Goal: Task Accomplishment & Management: Complete application form

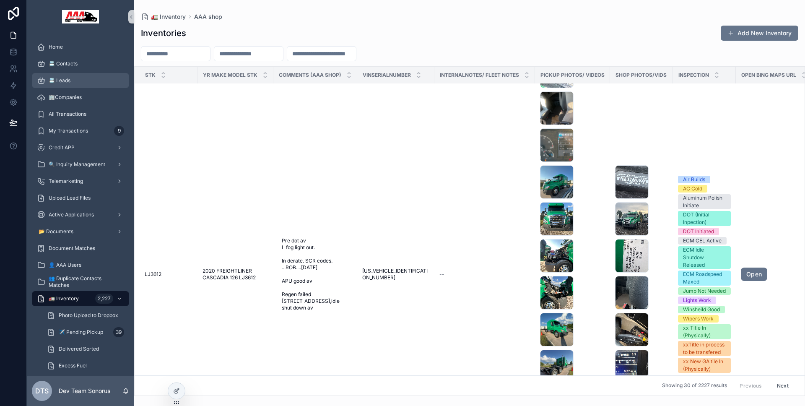
click at [57, 81] on span "📇 Leads" at bounding box center [60, 80] width 22 height 7
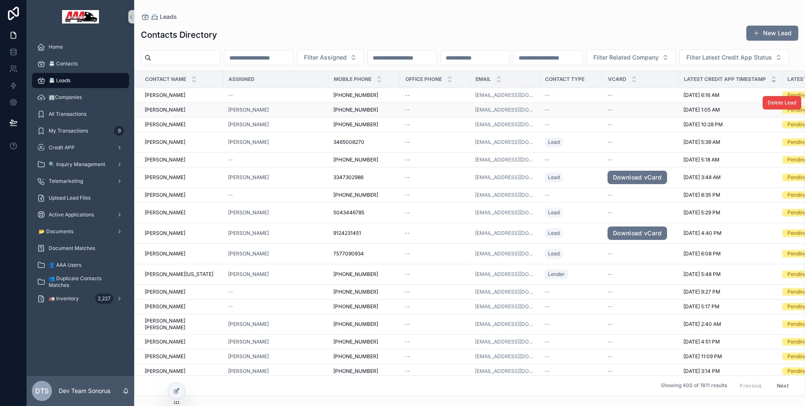
click at [369, 113] on div "+18599160529 +18599160529" at bounding box center [364, 110] width 62 height 7
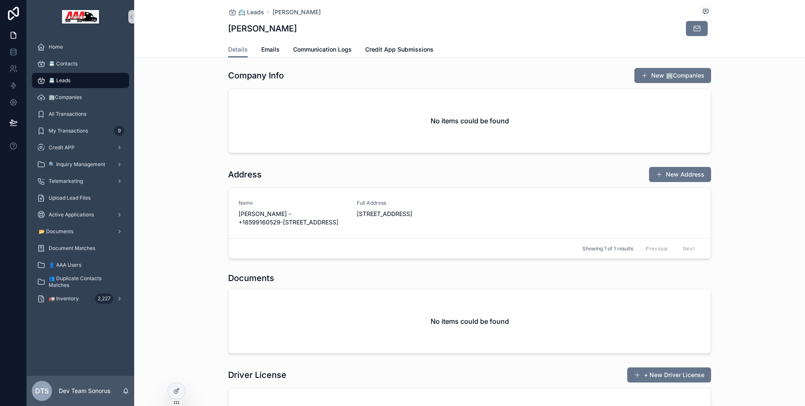
scroll to position [547, 0]
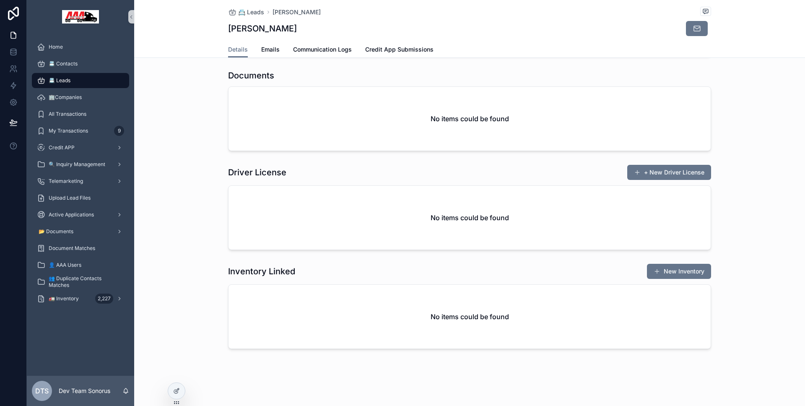
click at [187, 131] on div "Documents No items could be found" at bounding box center [469, 110] width 671 height 88
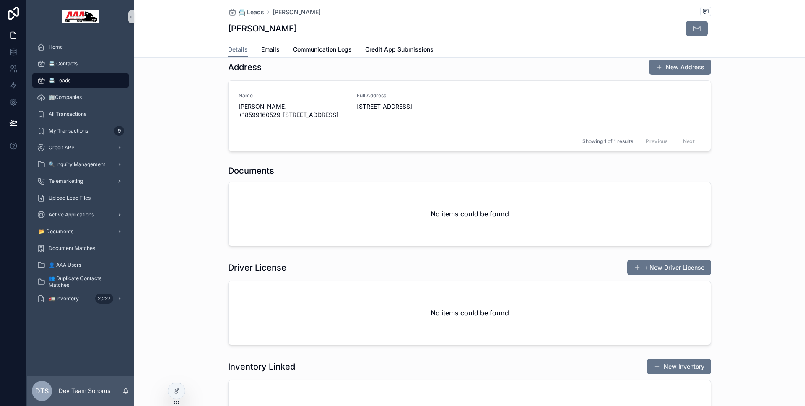
click at [84, 83] on div "📇 Leads" at bounding box center [80, 80] width 87 height 13
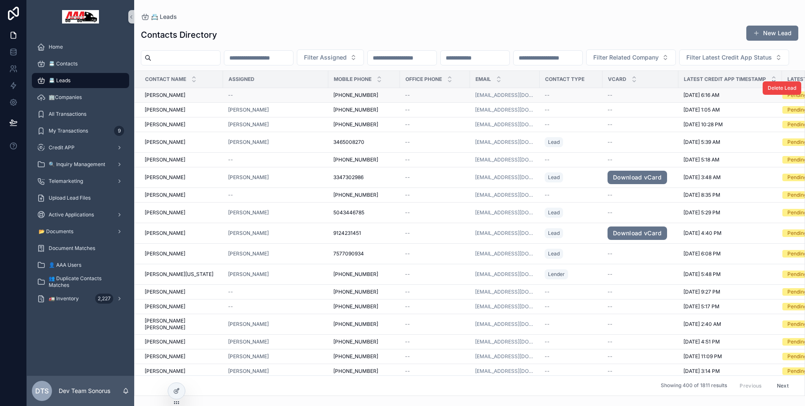
click at [300, 99] on div "--" at bounding box center [275, 95] width 95 height 7
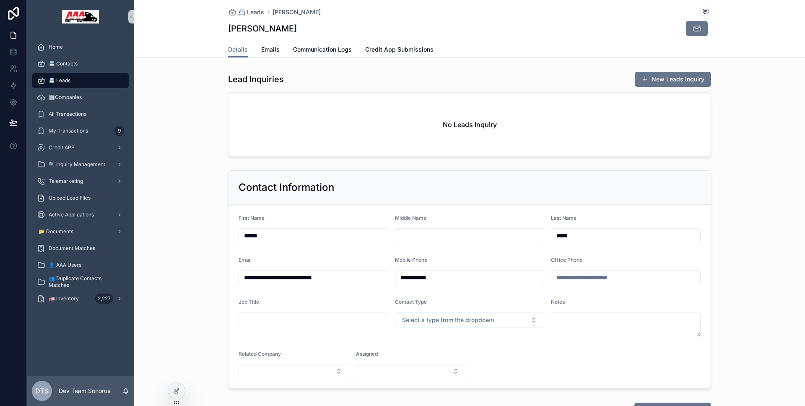
click at [187, 113] on div "Lead Inquiries New Leads Inquiry No Leads Inquiry" at bounding box center [469, 114] width 671 height 92
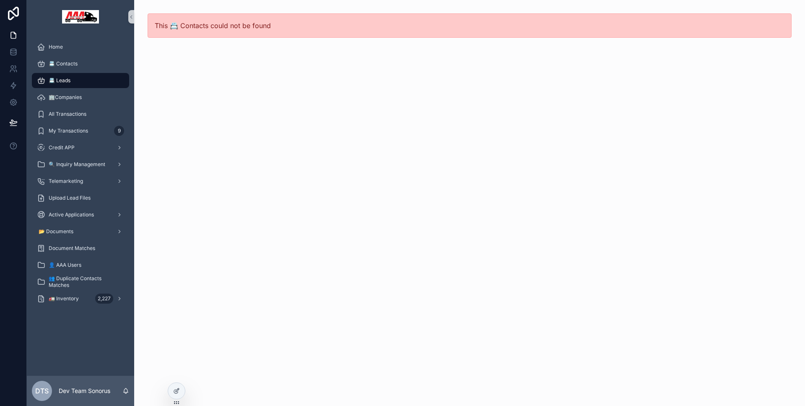
click at [87, 76] on div "📇 Leads" at bounding box center [80, 80] width 87 height 13
click at [95, 74] on div "📇 Leads" at bounding box center [80, 80] width 87 height 13
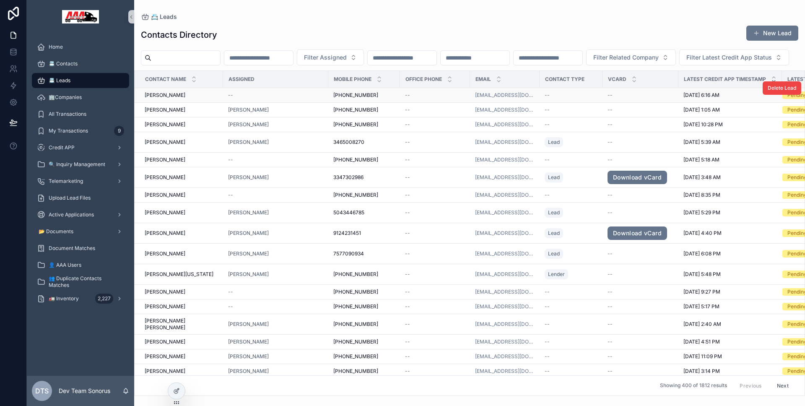
click at [175, 99] on span "[PERSON_NAME]" at bounding box center [165, 95] width 41 height 7
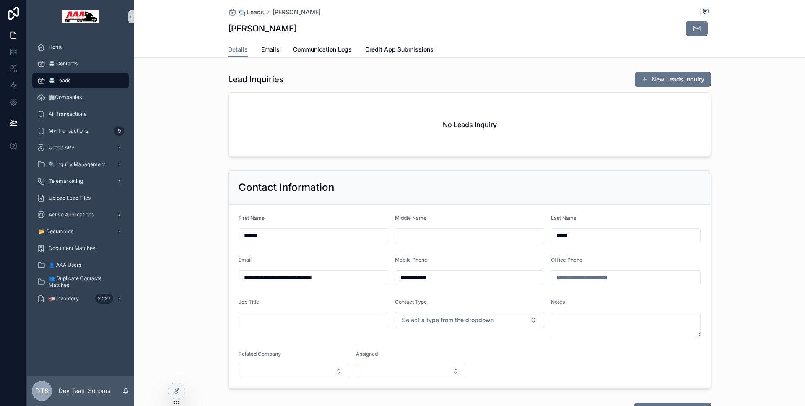
click at [198, 99] on div "Lead Inquiries New Leads Inquiry No Leads Inquiry" at bounding box center [469, 114] width 671 height 92
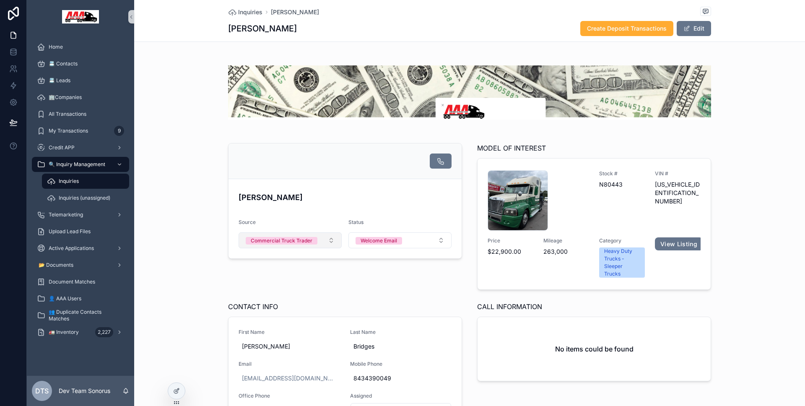
scroll to position [126, 0]
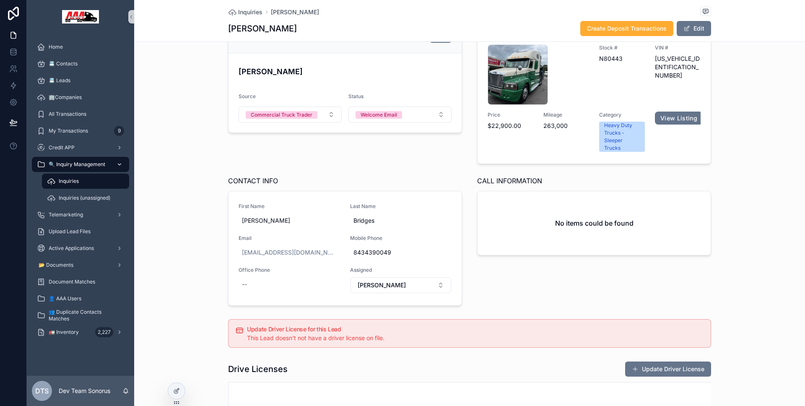
click at [72, 160] on div "🔍 Inquiry Management" at bounding box center [80, 164] width 87 height 13
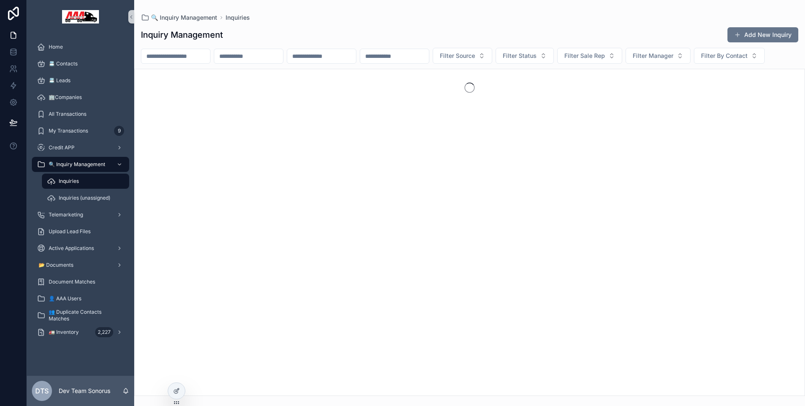
click at [76, 176] on div "Inquiries" at bounding box center [85, 180] width 77 height 13
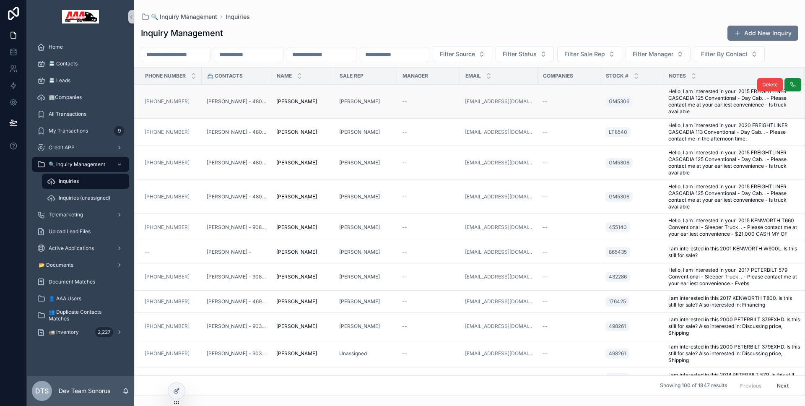
click at [421, 105] on div "--" at bounding box center [428, 101] width 53 height 7
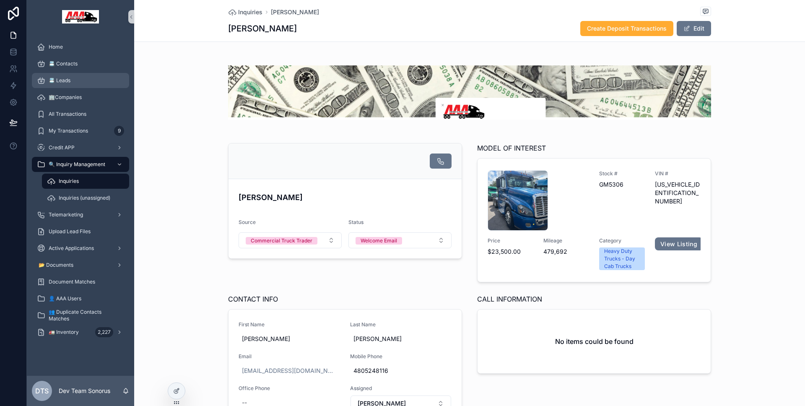
click at [73, 85] on div "📇 Leads" at bounding box center [80, 80] width 87 height 13
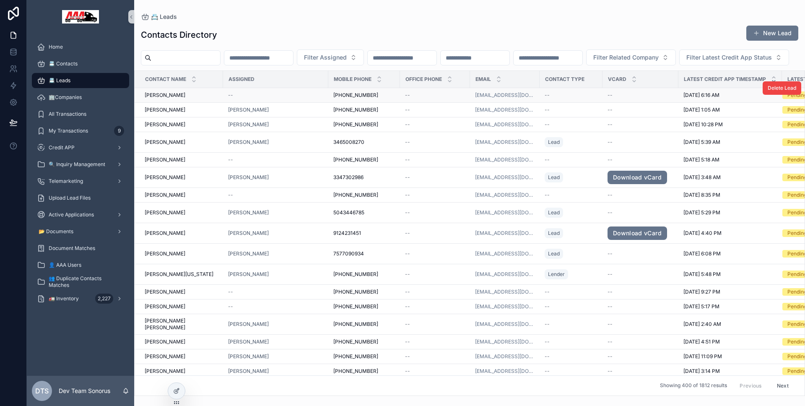
click at [177, 99] on span "Jeremy Becks" at bounding box center [165, 95] width 41 height 7
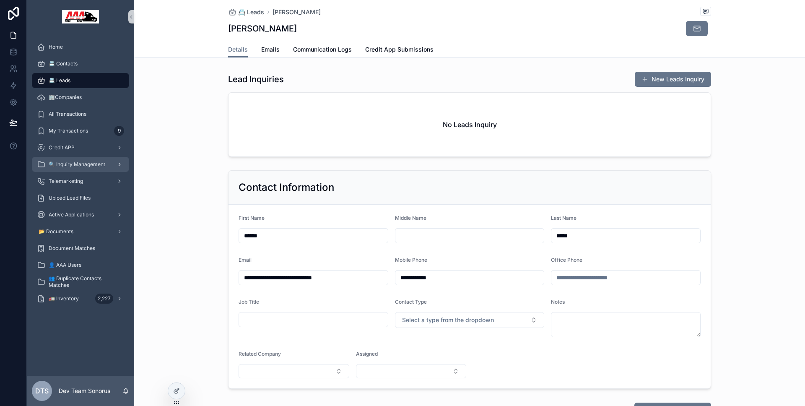
click at [81, 167] on span "🔍 Inquiry Management" at bounding box center [77, 164] width 57 height 7
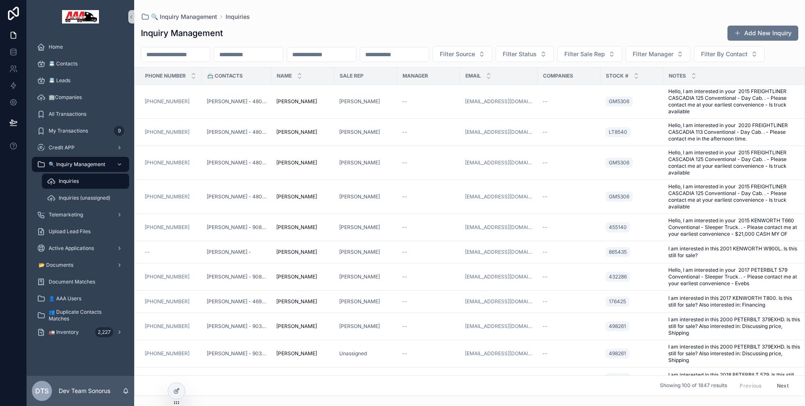
click at [76, 179] on span "Inquiries" at bounding box center [69, 181] width 20 height 7
click at [382, 105] on div "David Franchi" at bounding box center [365, 101] width 53 height 7
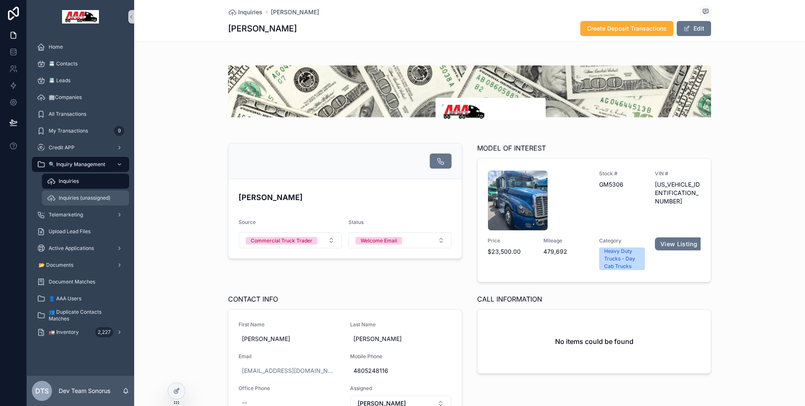
click at [91, 195] on span "Inquiries (unassigned)" at bounding box center [85, 198] width 52 height 7
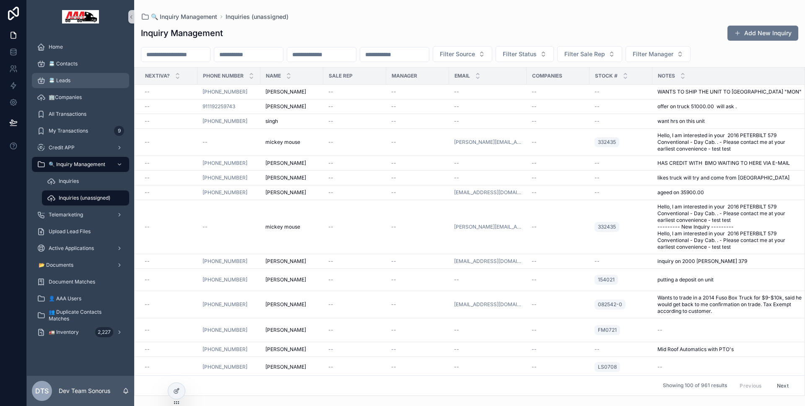
click at [81, 83] on div "📇 Leads" at bounding box center [80, 80] width 87 height 13
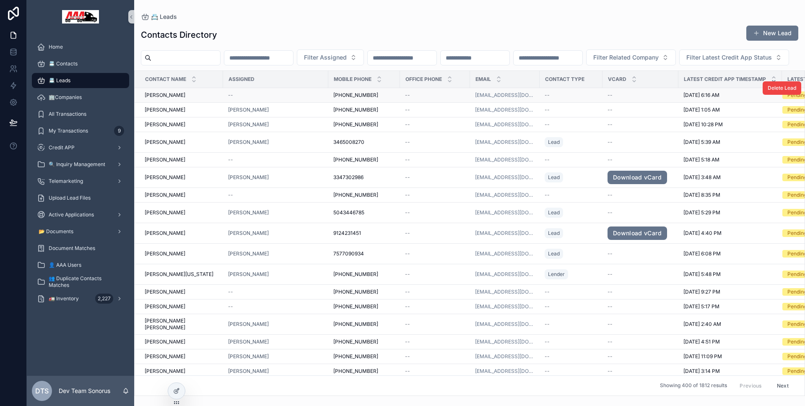
click at [424, 99] on div "--" at bounding box center [435, 95] width 60 height 7
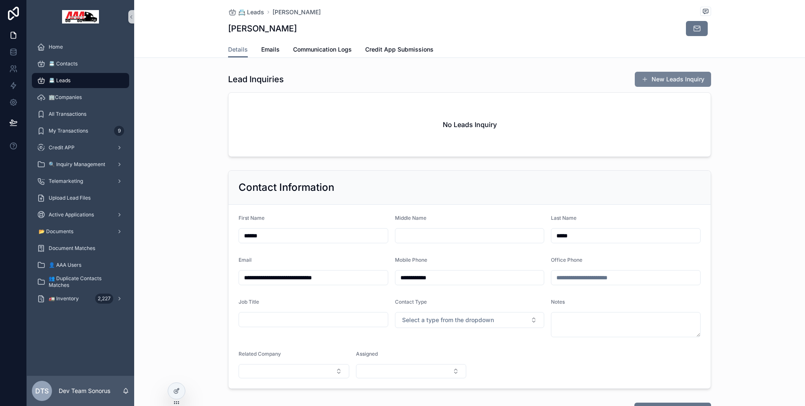
click at [663, 80] on button "New Leads Inquiry" at bounding box center [673, 79] width 76 height 15
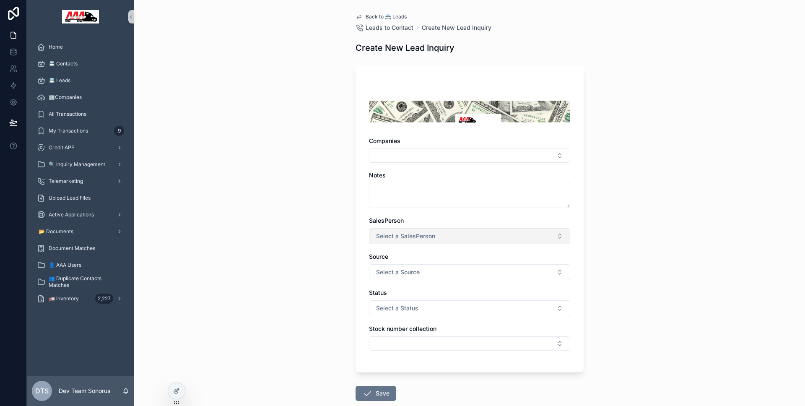
click at [432, 231] on button "Select a SalesPerson" at bounding box center [469, 236] width 201 height 16
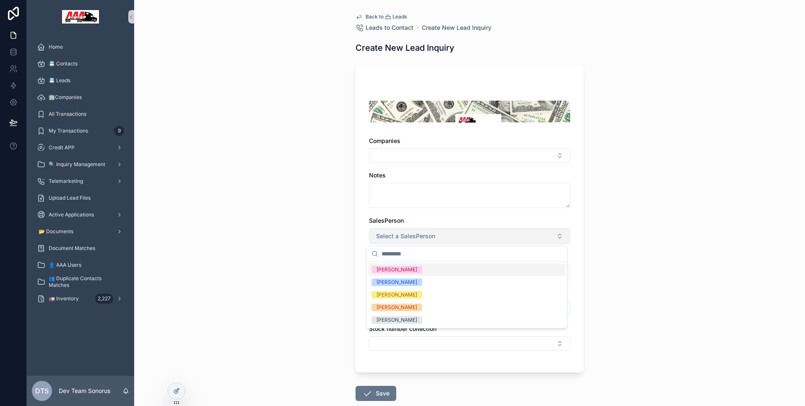
click at [432, 231] on button "Select a SalesPerson" at bounding box center [469, 236] width 201 height 16
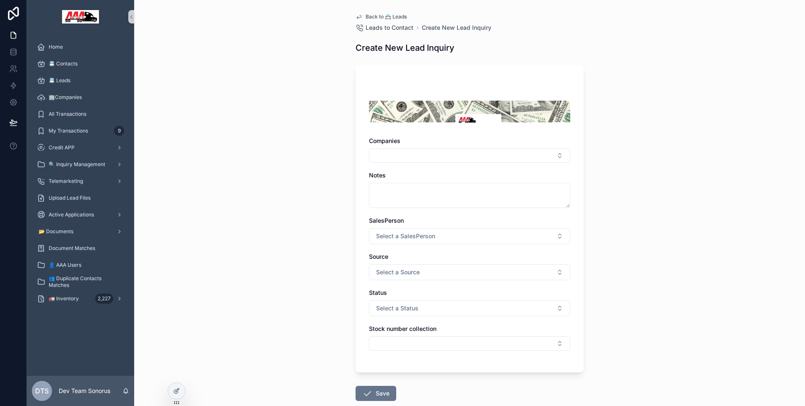
scroll to position [10, 0]
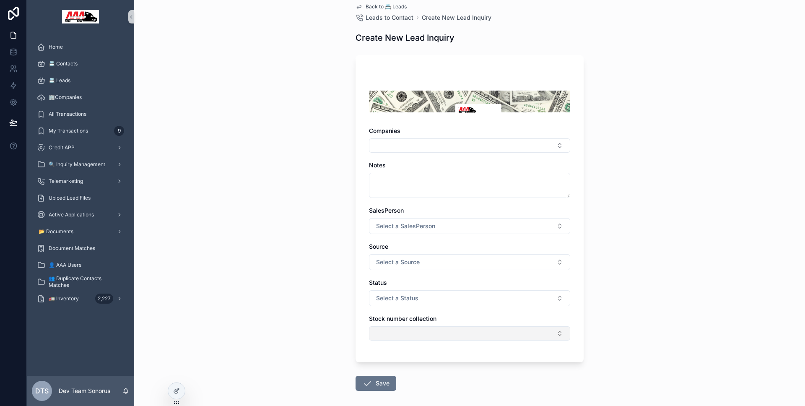
click at [430, 326] on button "Select Button" at bounding box center [469, 333] width 201 height 14
click at [270, 161] on div "Back to 📇 Leads Leads to Contact Create New Lead Inquiry Create New Lead Inquir…" at bounding box center [469, 193] width 671 height 406
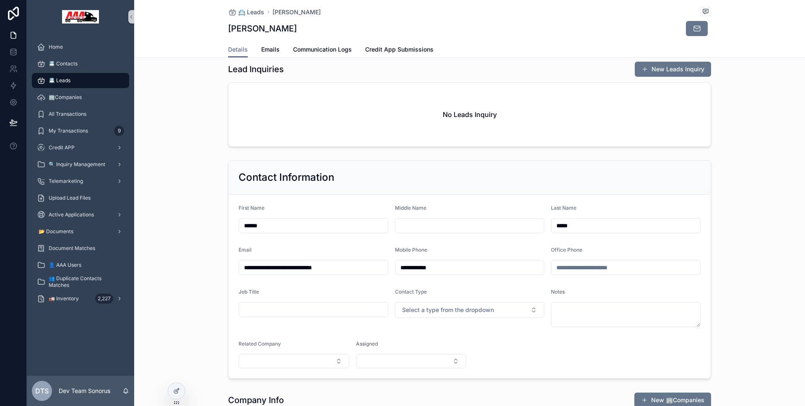
click at [202, 75] on div "Lead Inquiries New Leads Inquiry No Leads Inquiry" at bounding box center [469, 104] width 671 height 92
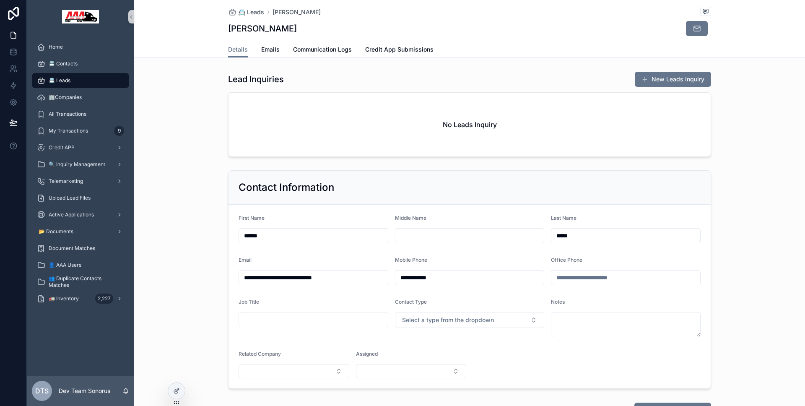
click at [56, 84] on div "📇 Leads" at bounding box center [80, 80] width 87 height 13
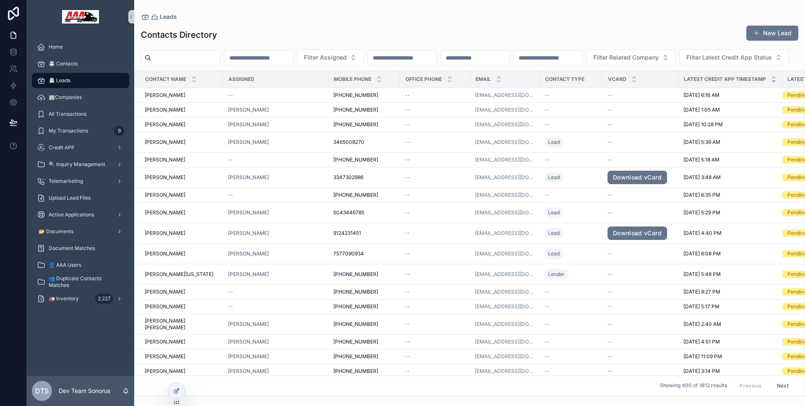
click at [293, 60] on input "scrollable content" at bounding box center [258, 58] width 69 height 12
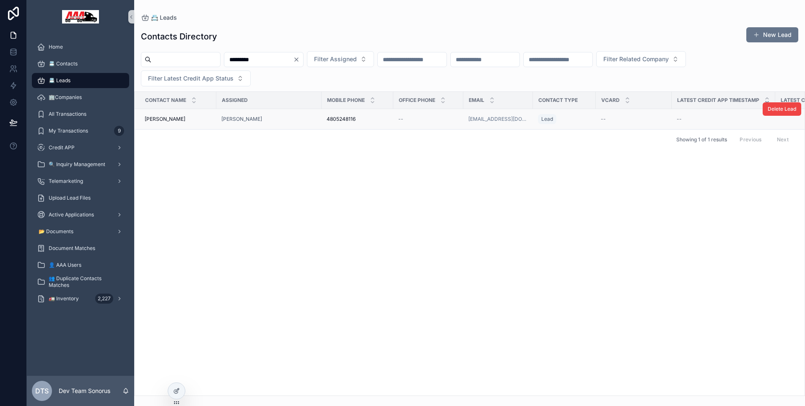
type input "*********"
click at [272, 116] on div "[PERSON_NAME]" at bounding box center [268, 119] width 95 height 7
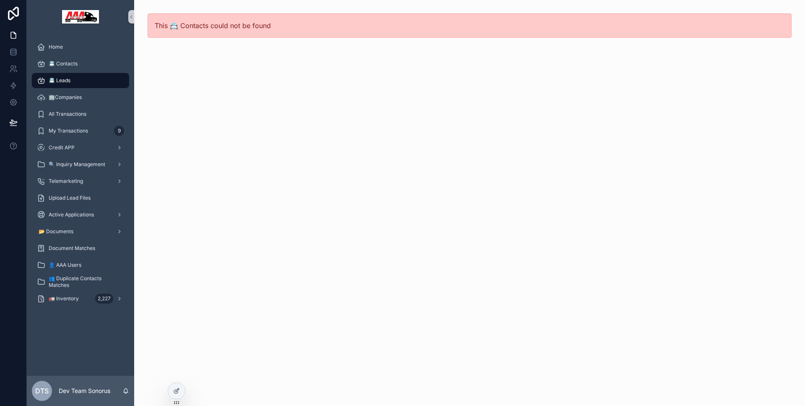
click at [81, 88] on div "📇 Leads" at bounding box center [80, 80] width 107 height 17
click at [74, 83] on div "📇 Leads" at bounding box center [80, 80] width 87 height 13
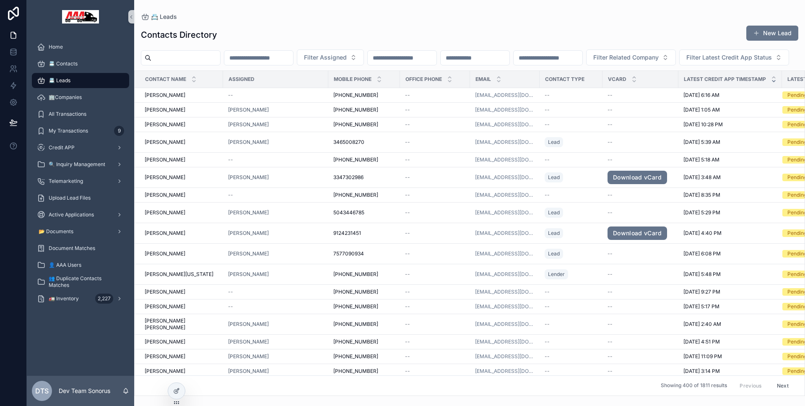
click at [293, 59] on input "scrollable content" at bounding box center [258, 58] width 69 height 12
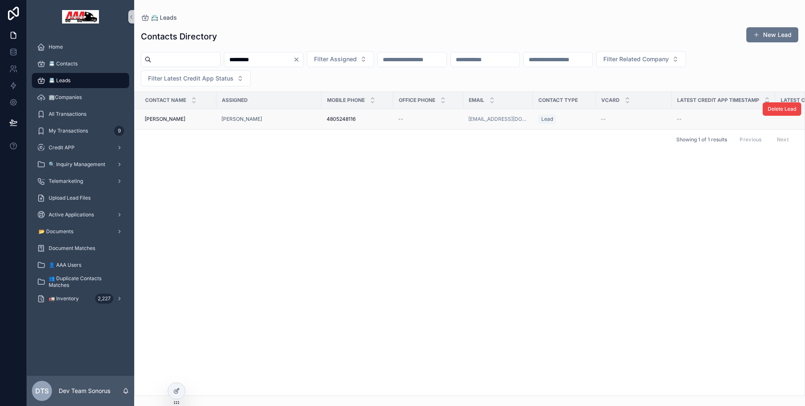
type input "*********"
click at [265, 116] on div "[PERSON_NAME]" at bounding box center [268, 119] width 95 height 7
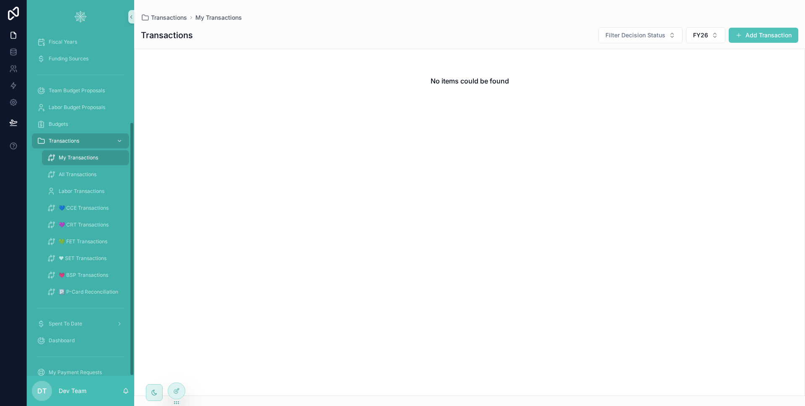
scroll to position [119, 0]
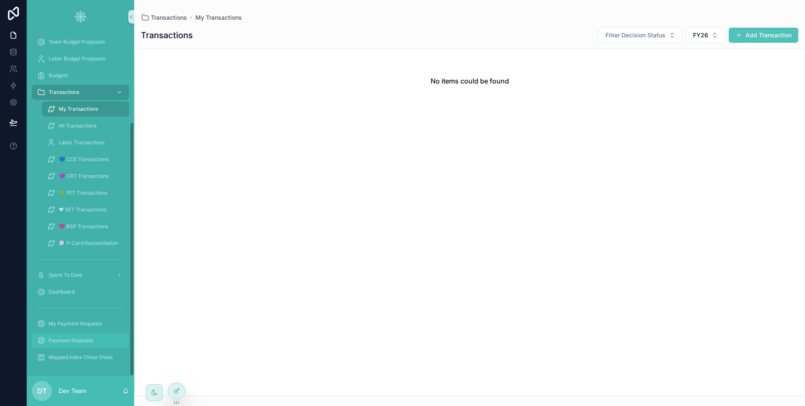
click at [98, 343] on div "Payment Requests" at bounding box center [80, 340] width 87 height 13
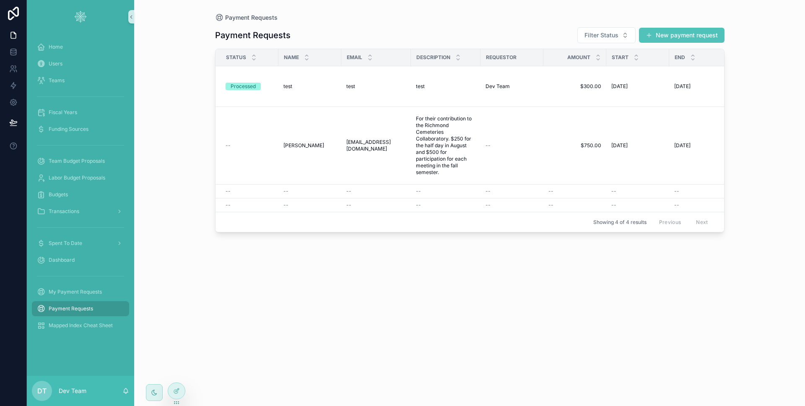
click at [703, 46] on div "Payment Requests Filter Status New payment request Status Name Email Descriptio…" at bounding box center [470, 209] width 510 height 374
click at [700, 41] on button "New payment request" at bounding box center [682, 35] width 86 height 15
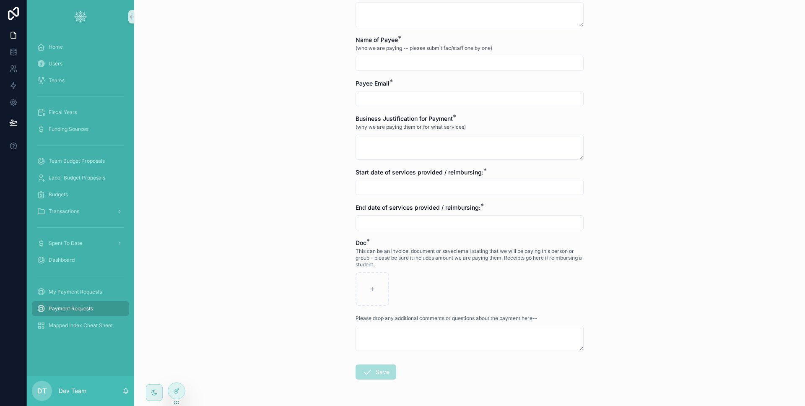
scroll to position [300, 0]
